Goal: Information Seeking & Learning: Check status

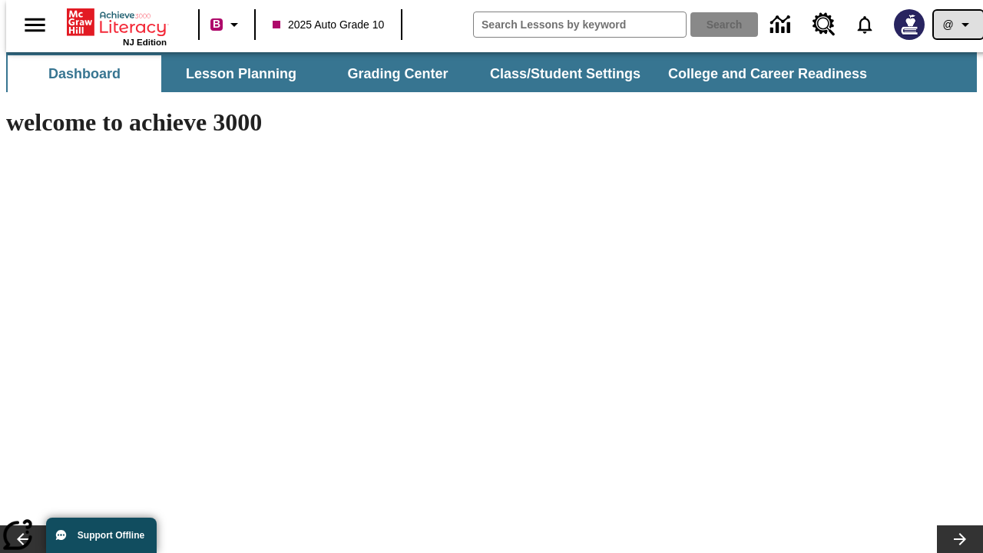
click at [956, 25] on icon "Profile/Settings" at bounding box center [965, 24] width 18 height 18
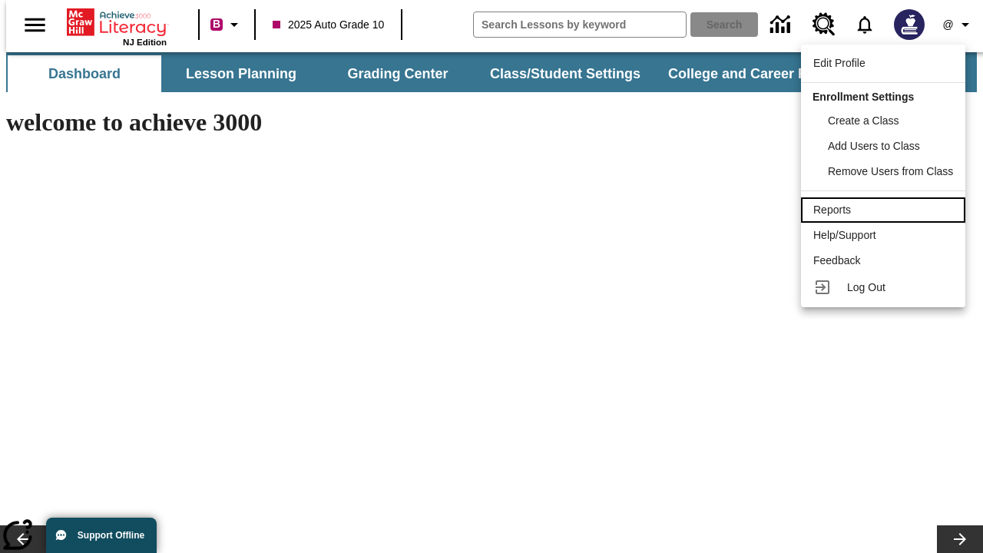
click at [886, 210] on div "Reports" at bounding box center [883, 210] width 140 height 16
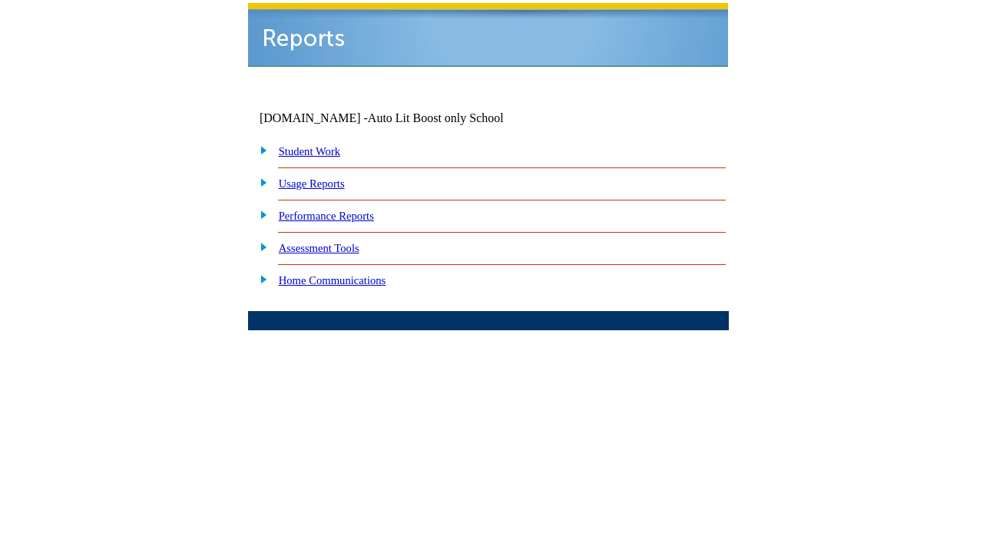
click at [342, 210] on link "Performance Reports" at bounding box center [326, 216] width 95 height 12
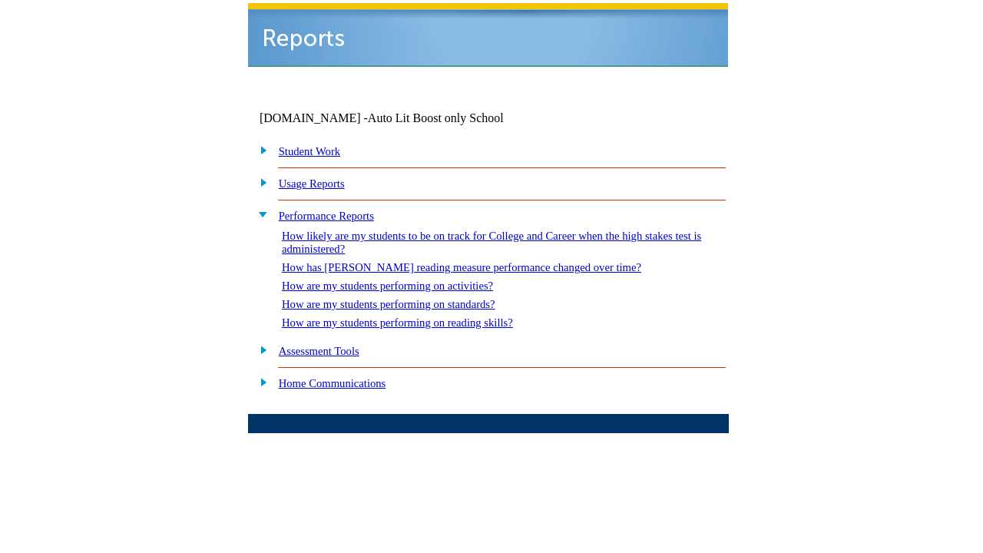
click at [412, 316] on link "How are my students performing on reading skills?" at bounding box center [397, 322] width 231 height 12
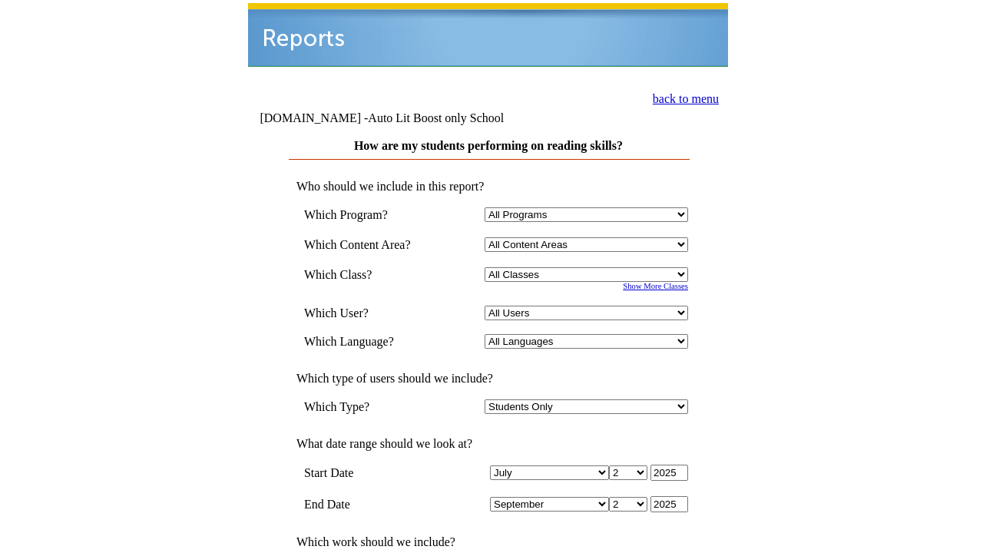
select select "4"
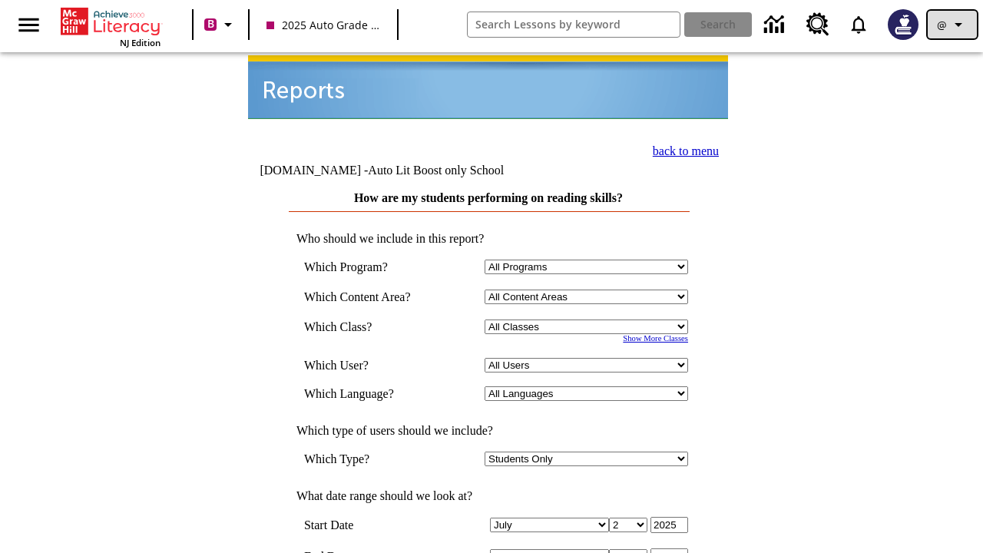
click at [952, 25] on icon "Profile/Settings" at bounding box center [958, 24] width 18 height 18
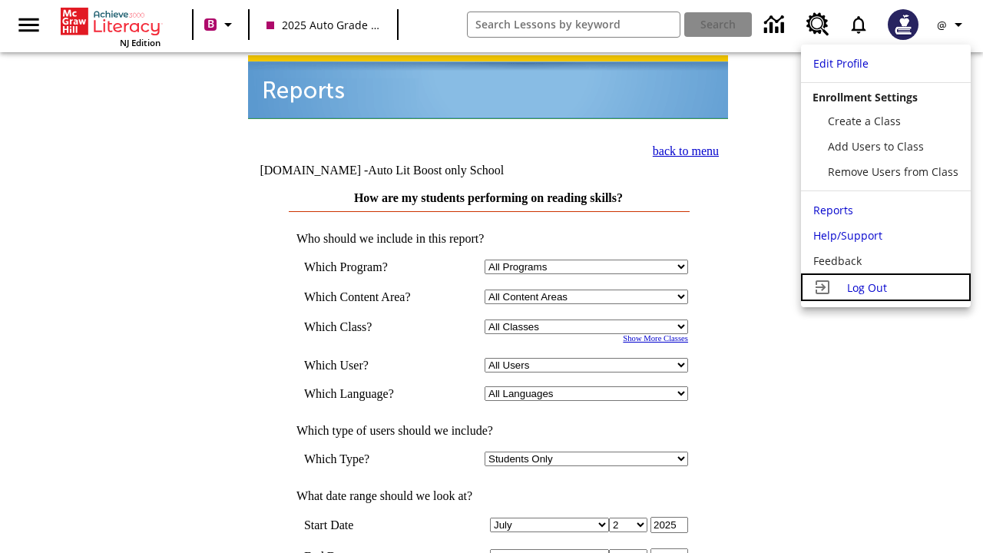
click at [886, 287] on span "Log Out" at bounding box center [867, 287] width 40 height 15
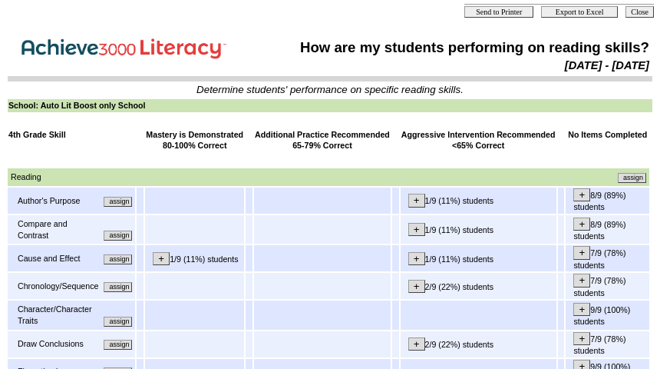
click at [124, 205] on input "assign" at bounding box center [118, 202] width 28 height 10
